Goal: Information Seeking & Learning: Learn about a topic

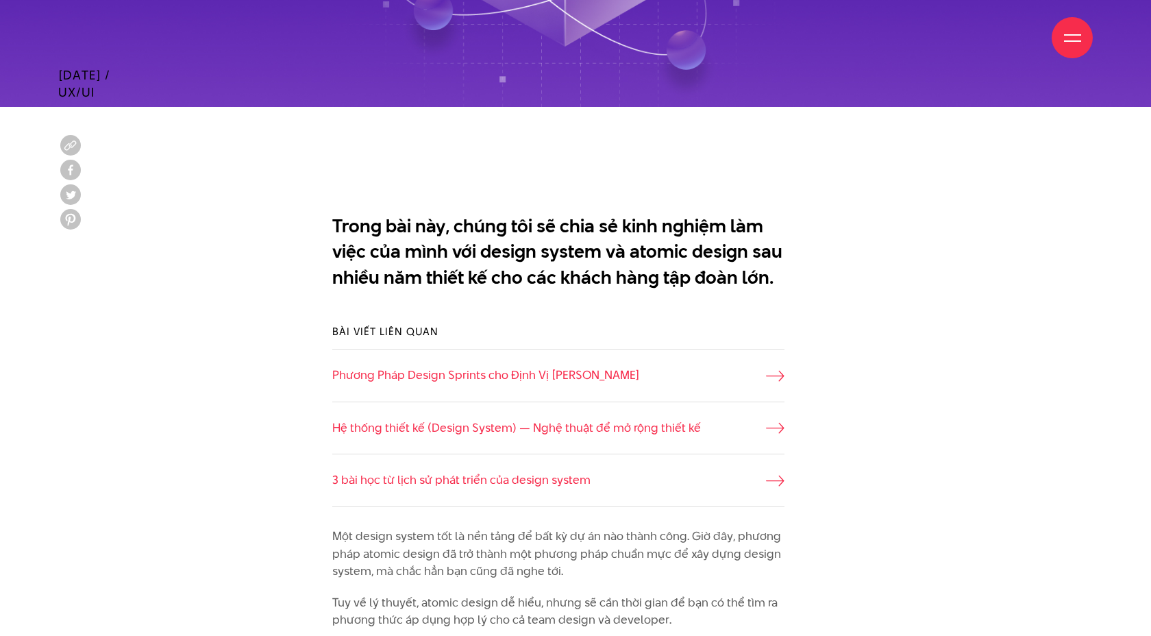
scroll to position [772, 0]
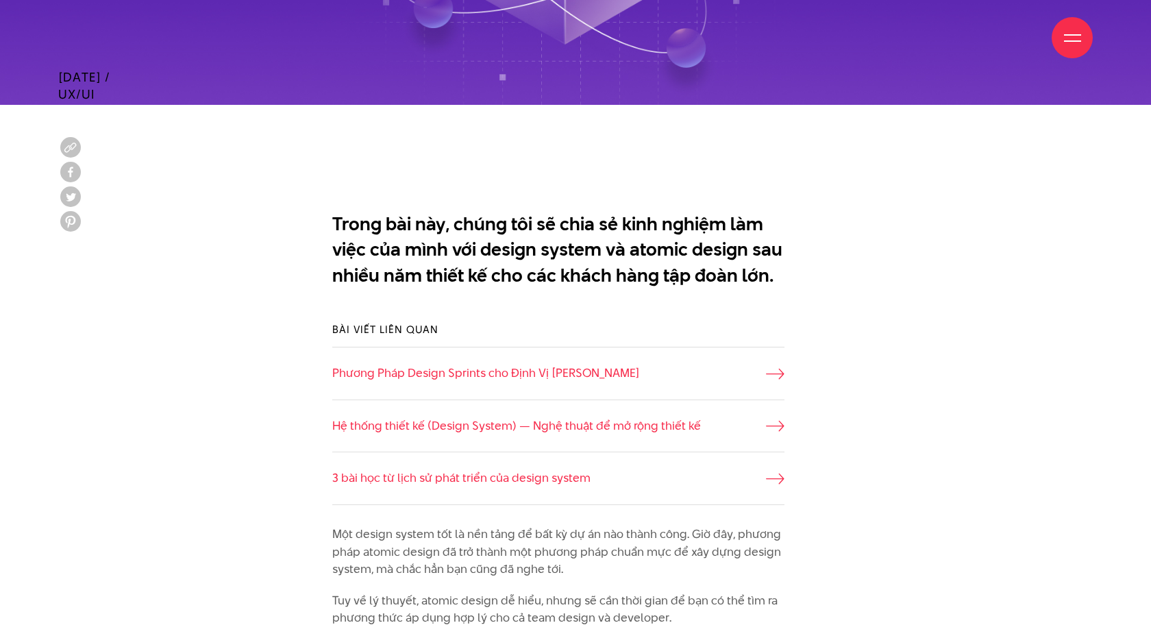
click at [642, 271] on p "Trong bài này, chúng tôi sẽ chia sẻ kinh nghiệm làm việc của mình với design sy…" at bounding box center [558, 249] width 452 height 77
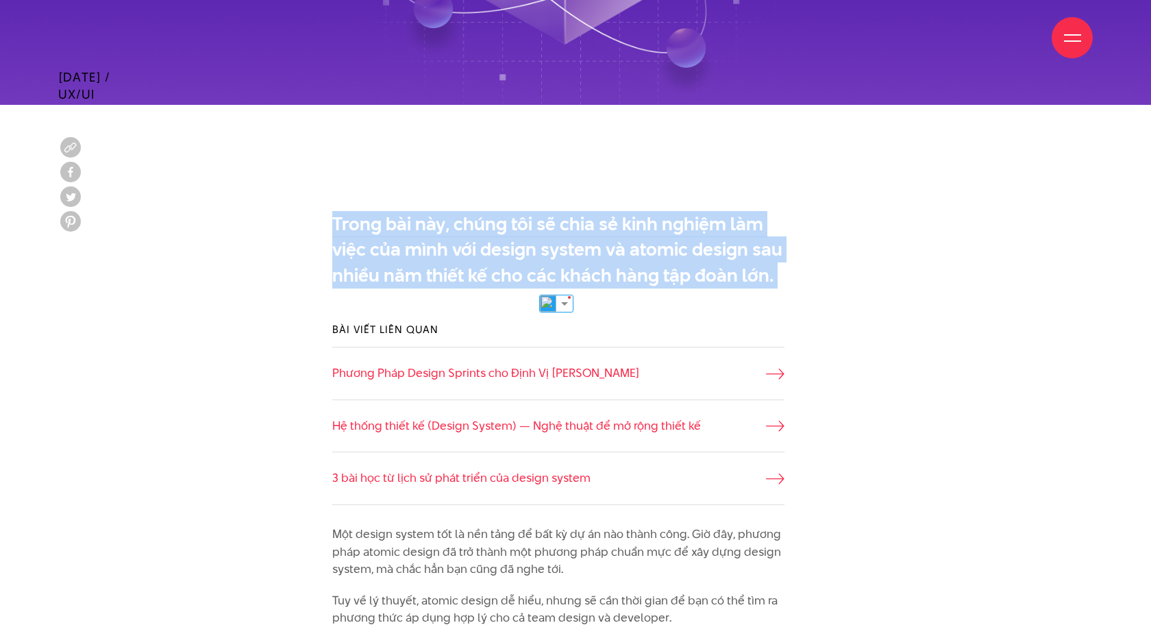
click at [662, 204] on div "Trong bài này, chúng tôi sẽ chia sẻ kinh nghiệm làm việc của mình với design sy…" at bounding box center [575, 253] width 534 height 98
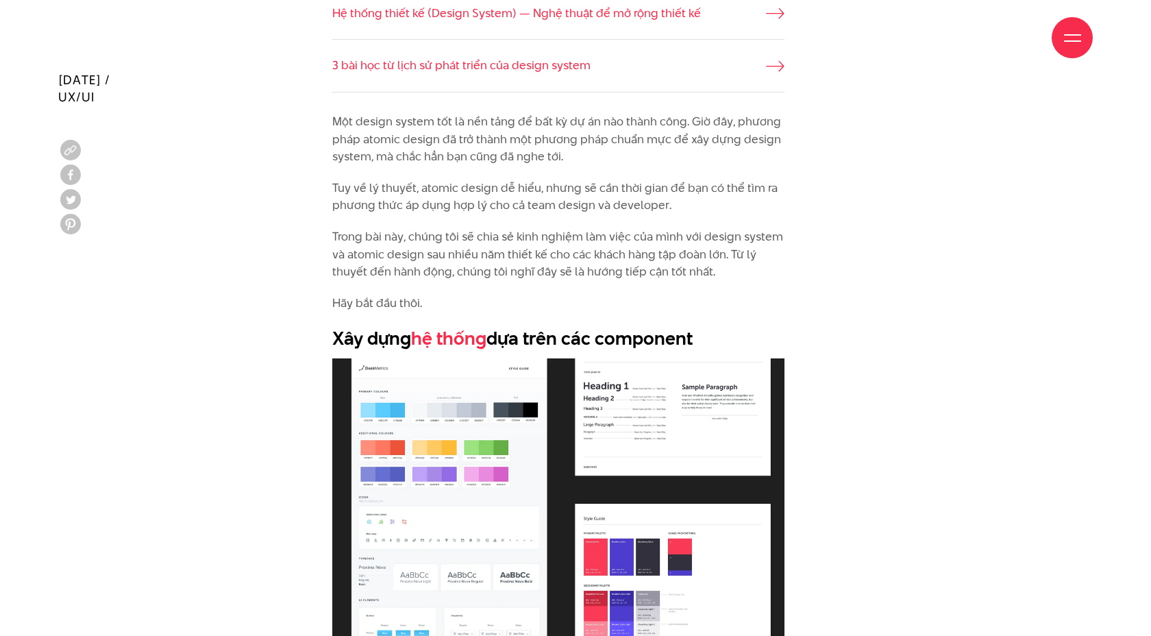
scroll to position [1187, 0]
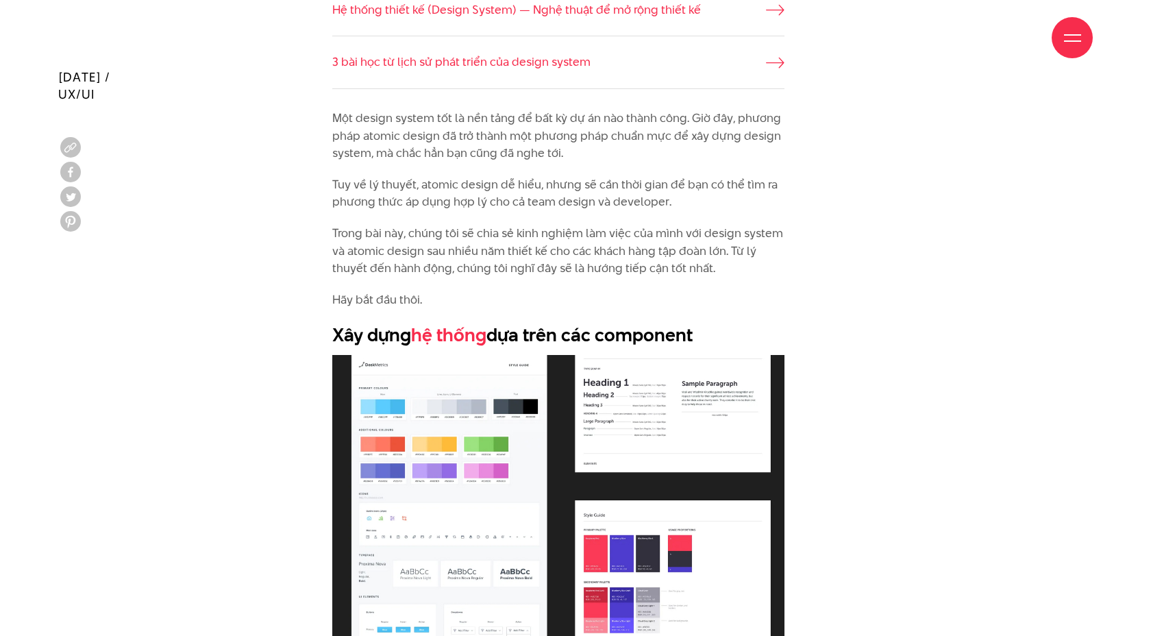
click at [452, 184] on p "Tuy về lý thuyết, atomic design dễ hiểu, nhưng sẽ cần thời gian để bạn có thể t…" at bounding box center [558, 193] width 452 height 35
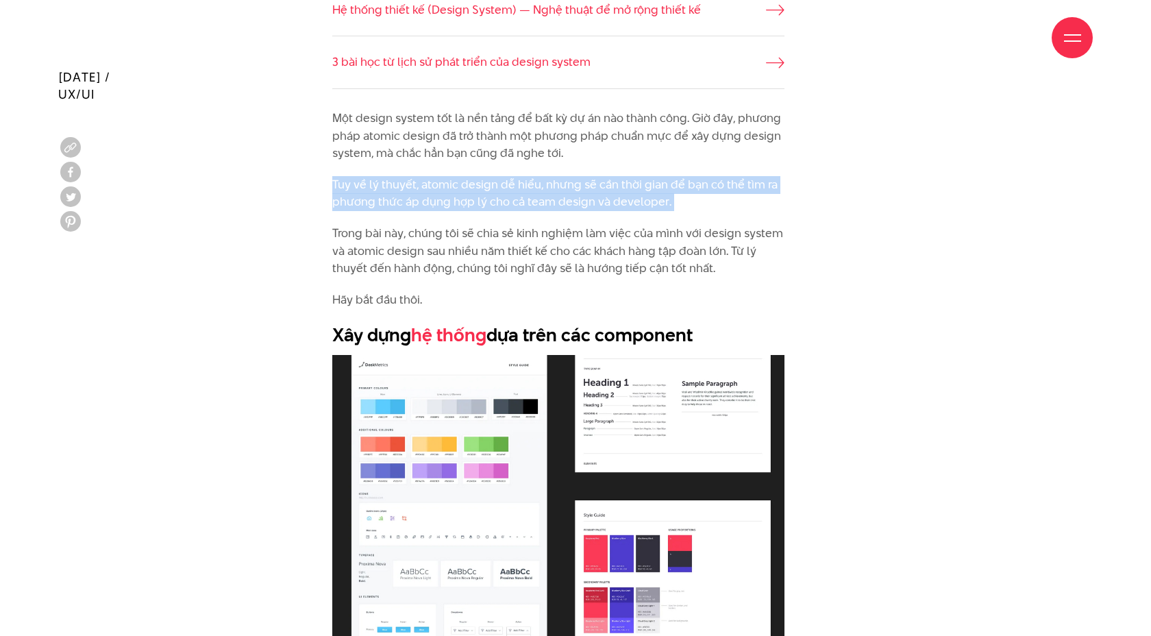
click at [479, 151] on p "Một design system tốt là nền tảng để bất kỳ dự án nào thành công. Giờ đây, phươ…" at bounding box center [558, 136] width 452 height 53
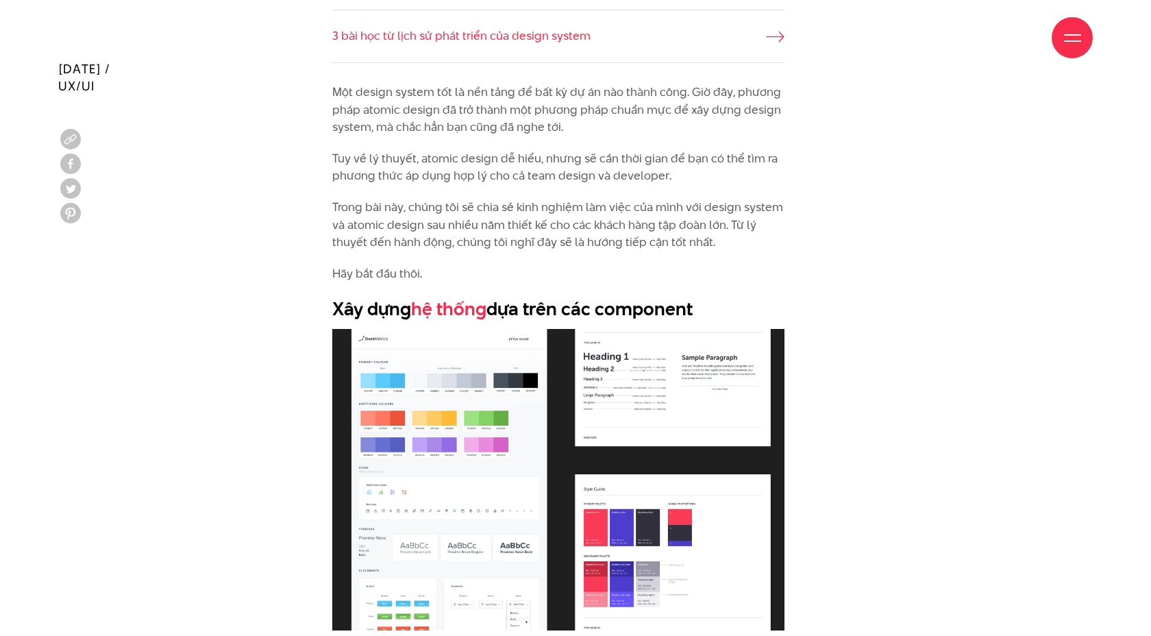
scroll to position [1236, 0]
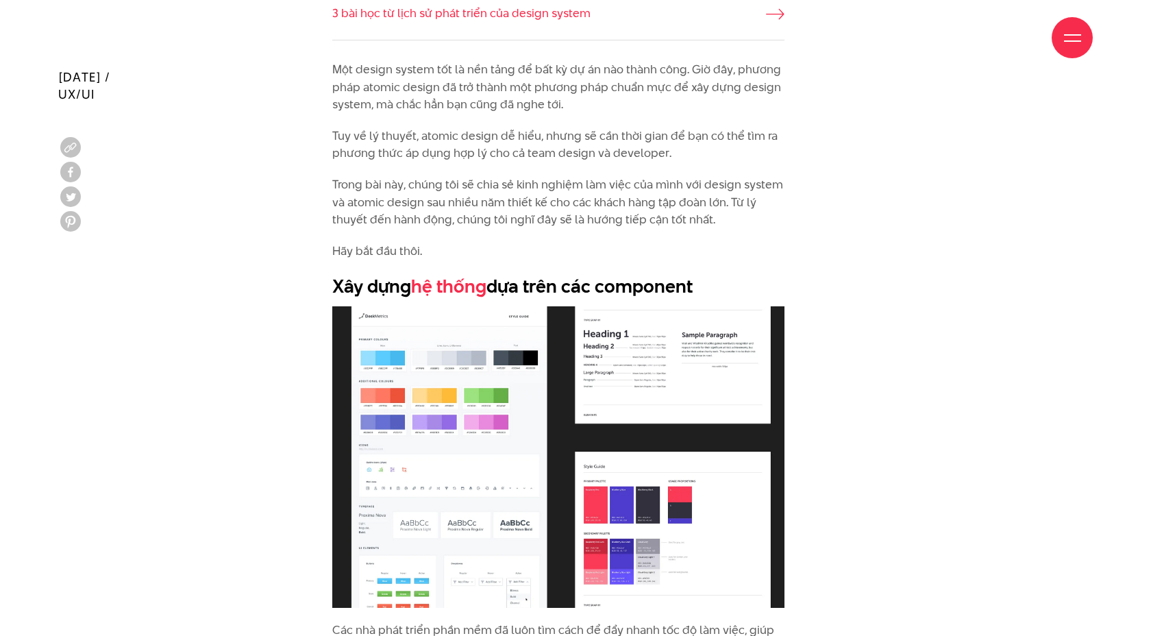
click at [434, 184] on p "Trong bài này, chúng tôi sẽ chia sẻ kinh nghiệm làm việc của mình với design sy…" at bounding box center [558, 202] width 452 height 53
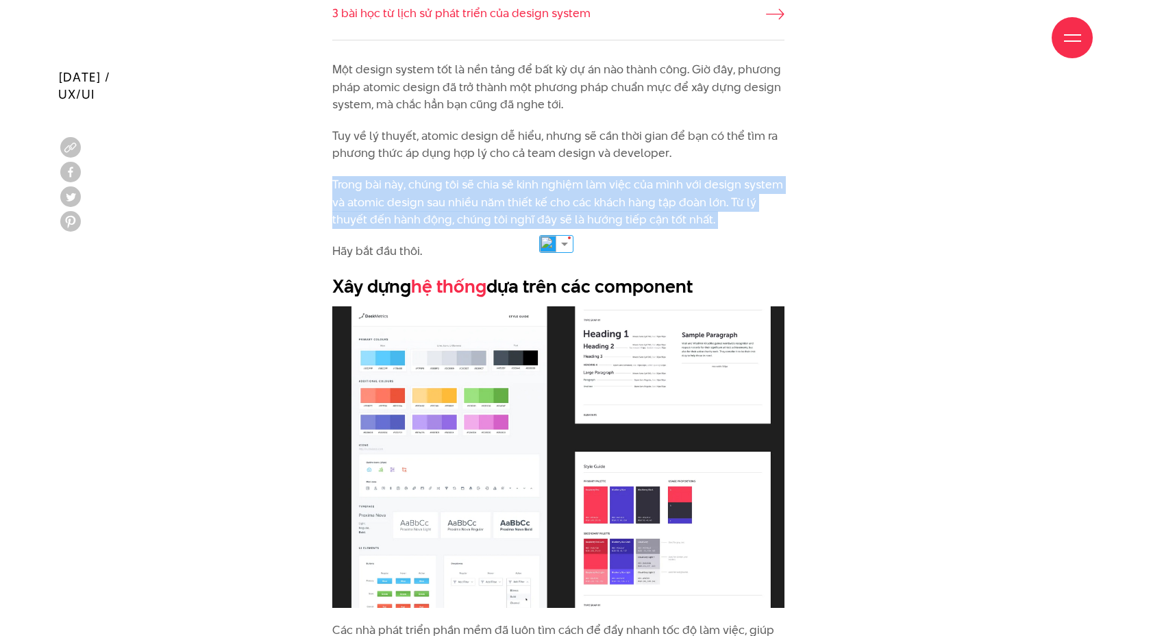
click at [469, 147] on p "Tuy về lý thuyết, atomic design dễ hiểu, nhưng sẽ cần thời gian để bạn có thể t…" at bounding box center [558, 144] width 452 height 35
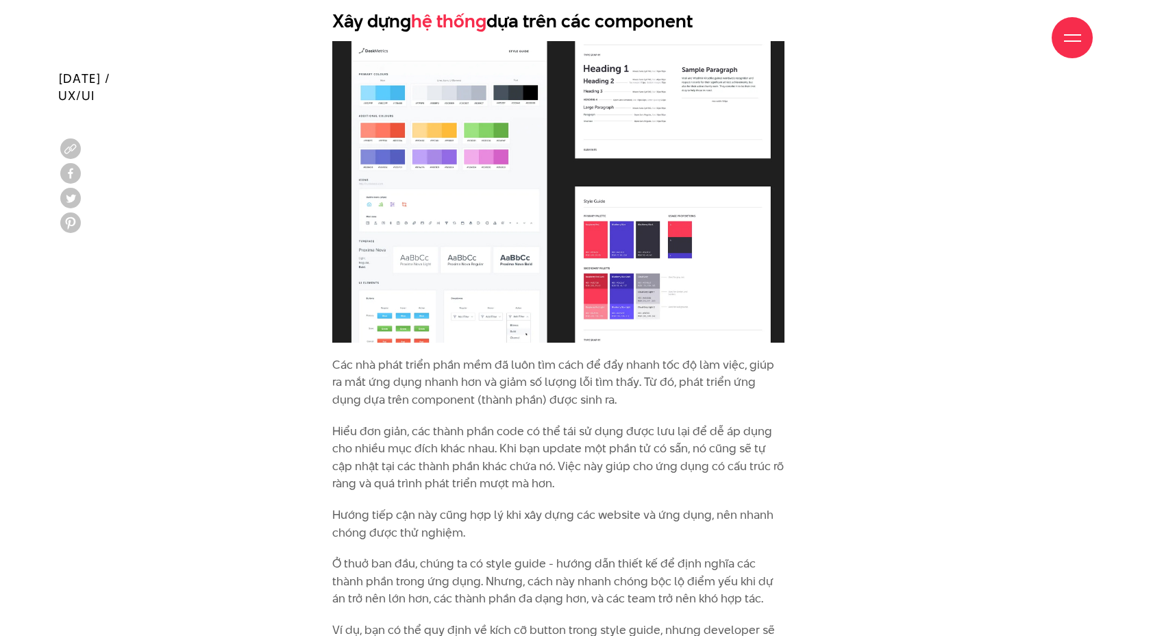
scroll to position [1503, 0]
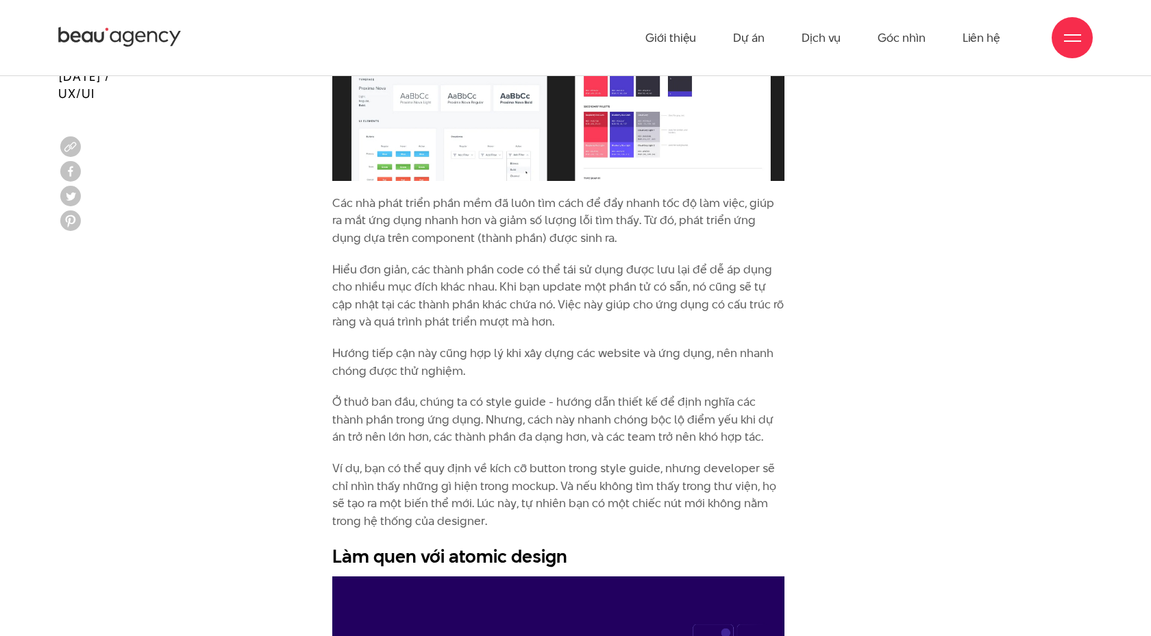
scroll to position [1647, 0]
